Goal: Information Seeking & Learning: Check status

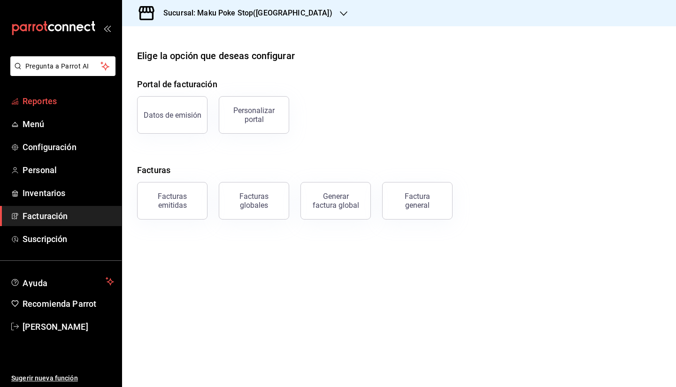
click at [66, 101] on span "Reportes" at bounding box center [69, 101] width 92 height 13
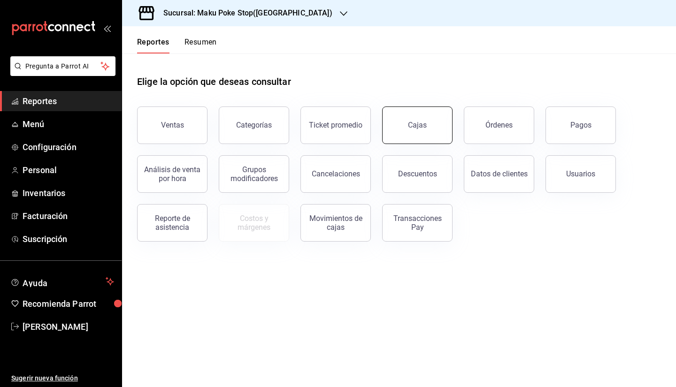
click at [401, 126] on link "Cajas" at bounding box center [417, 126] width 70 height 38
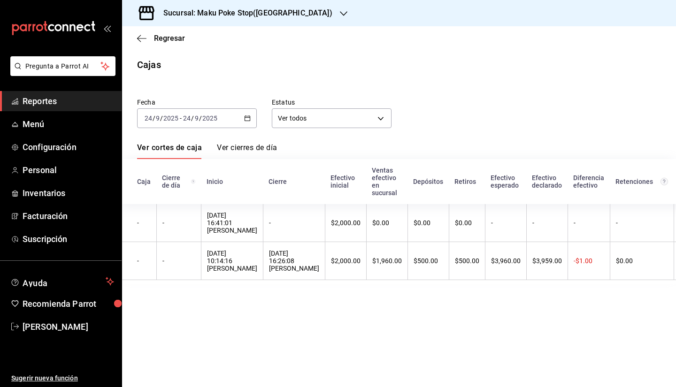
click at [250, 124] on div "[DATE] [DATE] - [DATE] [DATE]" at bounding box center [197, 118] width 120 height 20
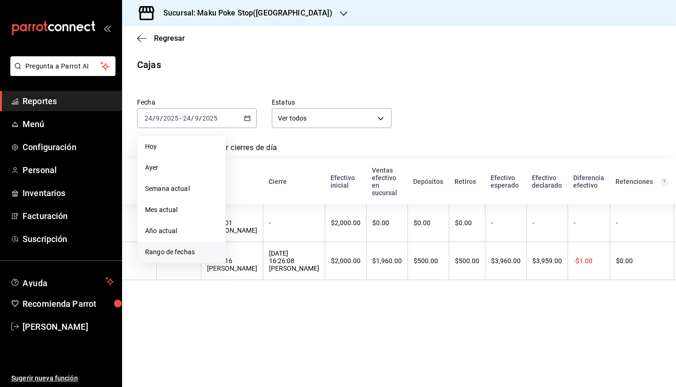
click at [192, 253] on span "Rango de fechas" at bounding box center [181, 253] width 73 height 10
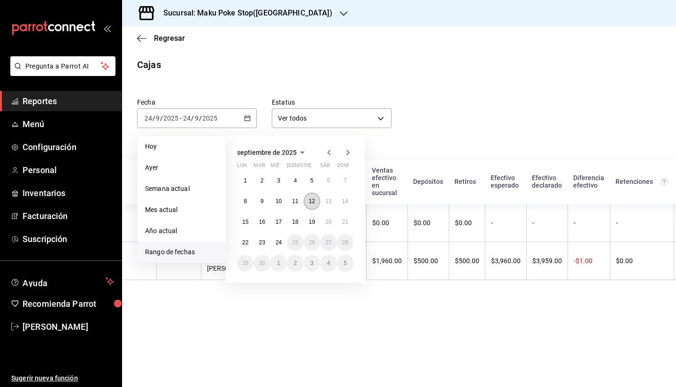
click at [317, 198] on button "12" at bounding box center [312, 201] width 16 height 17
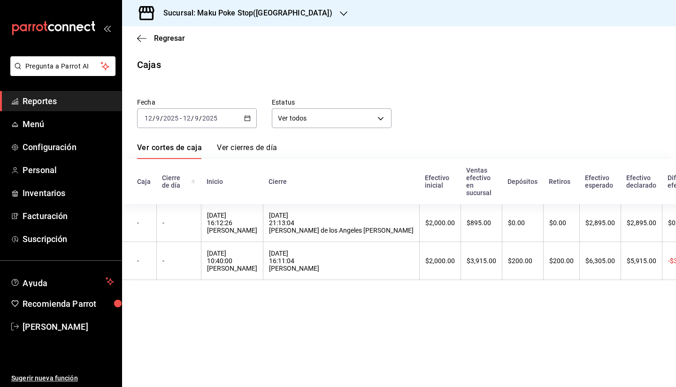
click at [250, 10] on h3 "Sucursal: Maku Poke Stop([GEOGRAPHIC_DATA])" at bounding box center [244, 13] width 177 height 11
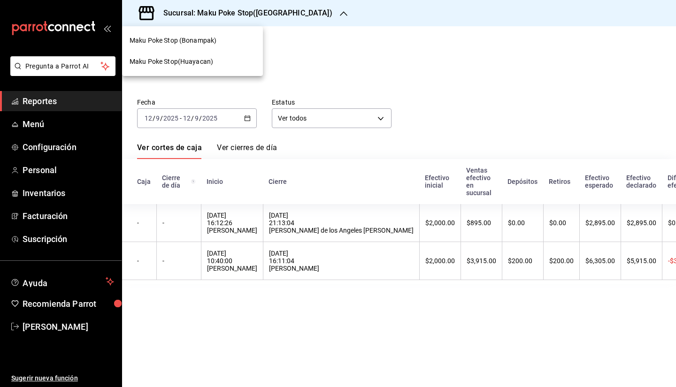
click at [213, 44] on span "Maku Poke Stop (Bonampak)" at bounding box center [173, 41] width 87 height 10
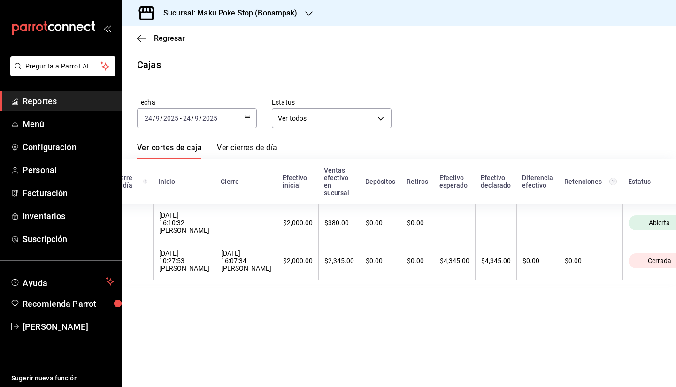
scroll to position [0, 50]
click at [247, 117] on icon "button" at bounding box center [247, 118] width 7 height 7
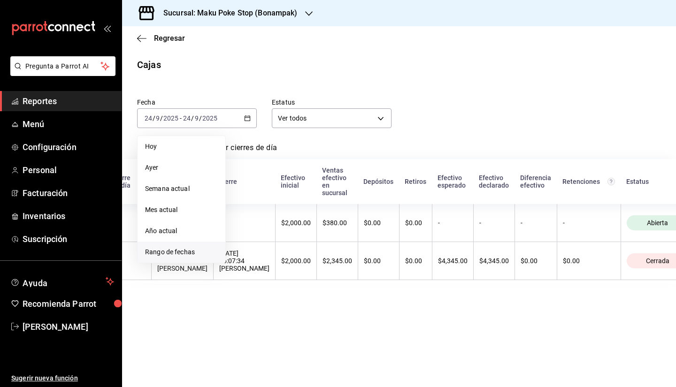
click at [195, 250] on span "Rango de fechas" at bounding box center [181, 253] width 73 height 10
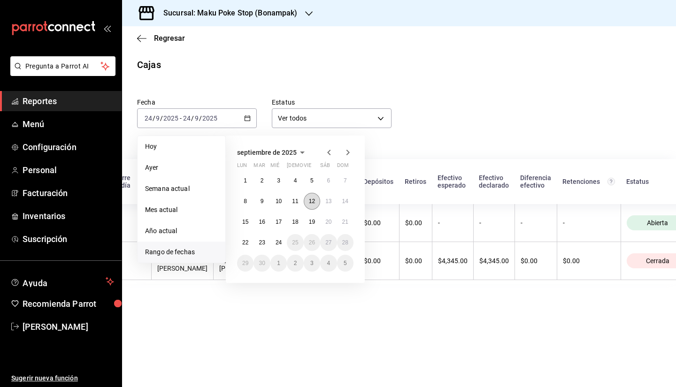
click at [309, 202] on abbr "12" at bounding box center [312, 201] width 6 height 7
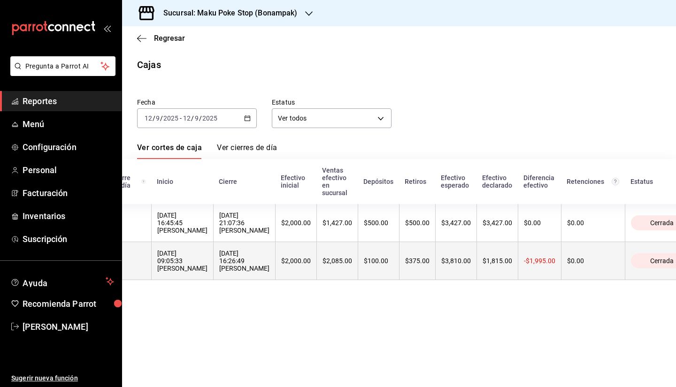
click at [399, 269] on th "$375.00" at bounding box center [417, 261] width 36 height 38
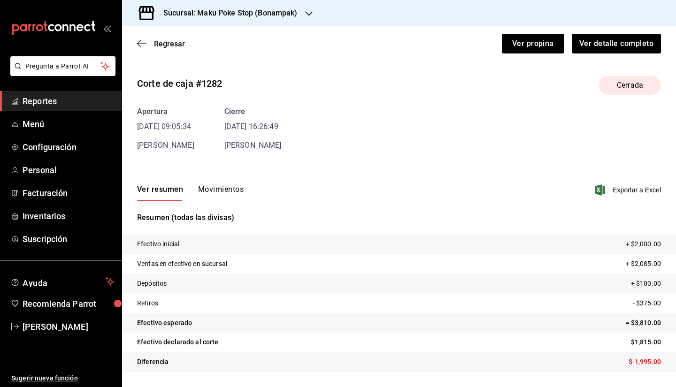
click at [221, 188] on button "Movimientos" at bounding box center [221, 193] width 46 height 16
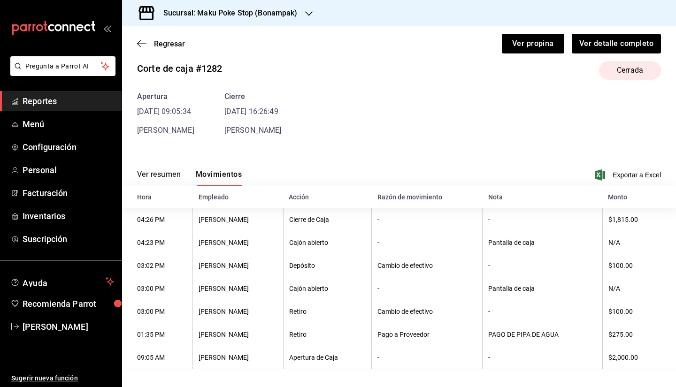
scroll to position [23, 0]
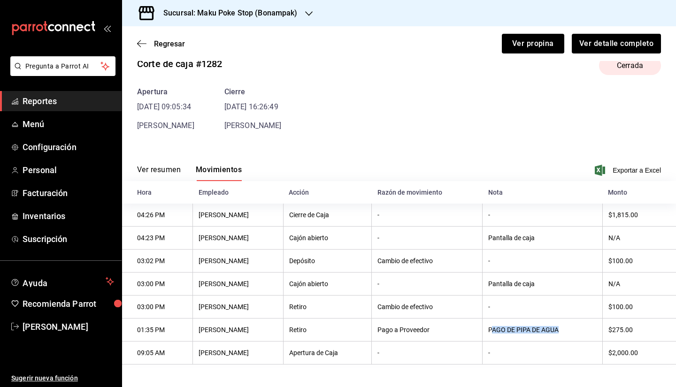
drag, startPoint x: 485, startPoint y: 330, endPoint x: 558, endPoint y: 332, distance: 73.3
click at [558, 332] on th "PAGO DE PIPA DE AGUA" at bounding box center [543, 330] width 120 height 23
click at [563, 332] on th "PAGO DE PIPA DE AGUA" at bounding box center [543, 330] width 120 height 23
drag, startPoint x: 568, startPoint y: 329, endPoint x: 148, endPoint y: 332, distance: 419.9
click at [148, 332] on tr "01:35 PM [PERSON_NAME] Retiro Pago a Proveedor PAGO DE PIPA DE AGUA $275.00" at bounding box center [399, 330] width 554 height 23
